Goal: Ask a question

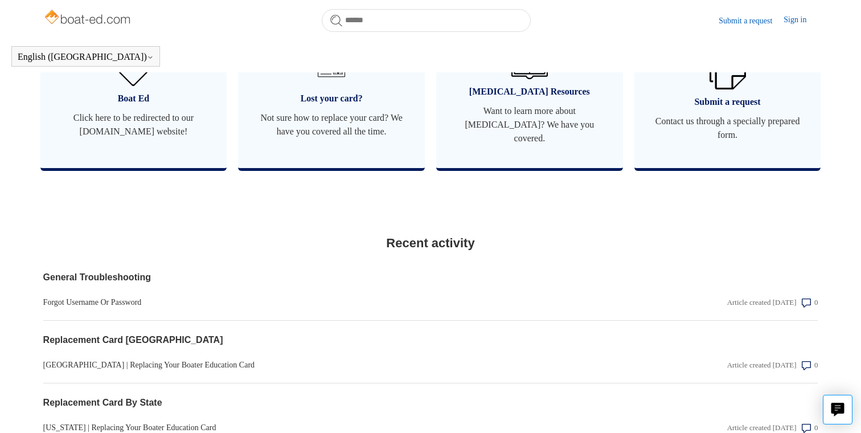
scroll to position [730, 0]
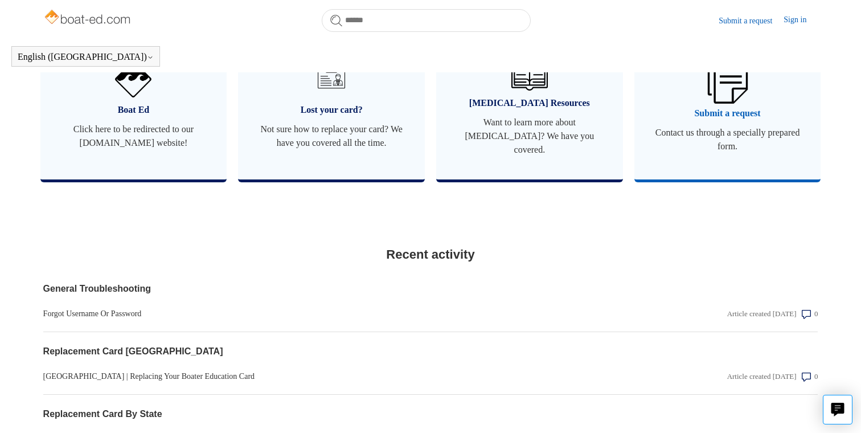
click at [725, 126] on span "Contact us through a specially prepared form." at bounding box center [727, 139] width 153 height 27
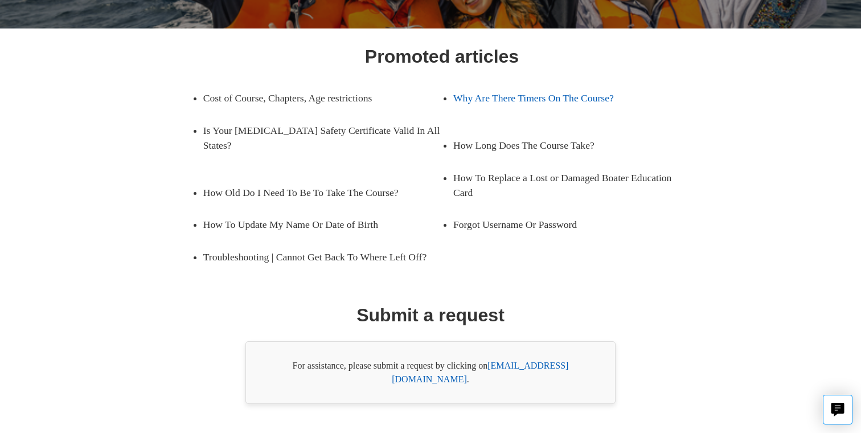
scroll to position [166, 0]
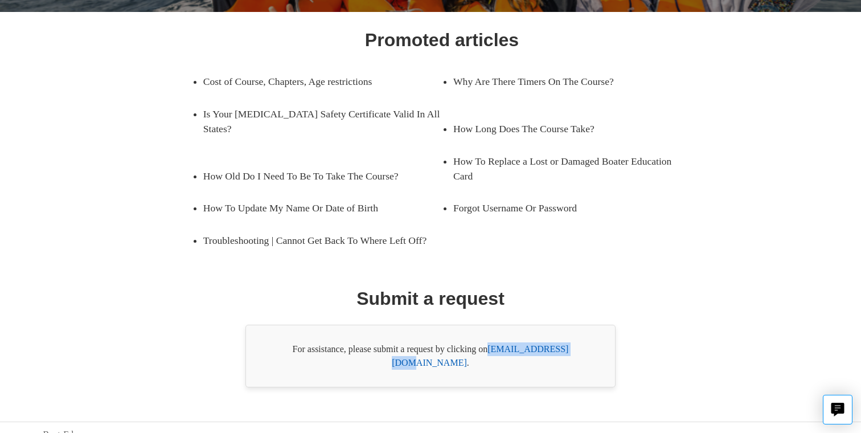
drag, startPoint x: 583, startPoint y: 350, endPoint x: 493, endPoint y: 355, distance: 90.1
click at [493, 355] on div "For assistance, please submit a request by clicking on [EMAIL_ADDRESS][DOMAIN_N…" at bounding box center [430, 356] width 370 height 63
copy link "[EMAIL_ADDRESS][DOMAIN_NAME]"
click at [849, 411] on button "Live chat" at bounding box center [838, 410] width 30 height 30
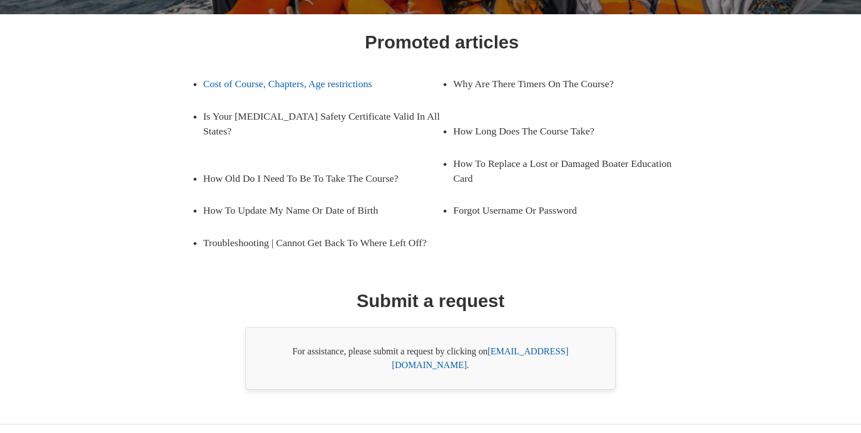
scroll to position [165, 0]
